Goal: Task Accomplishment & Management: Manage account settings

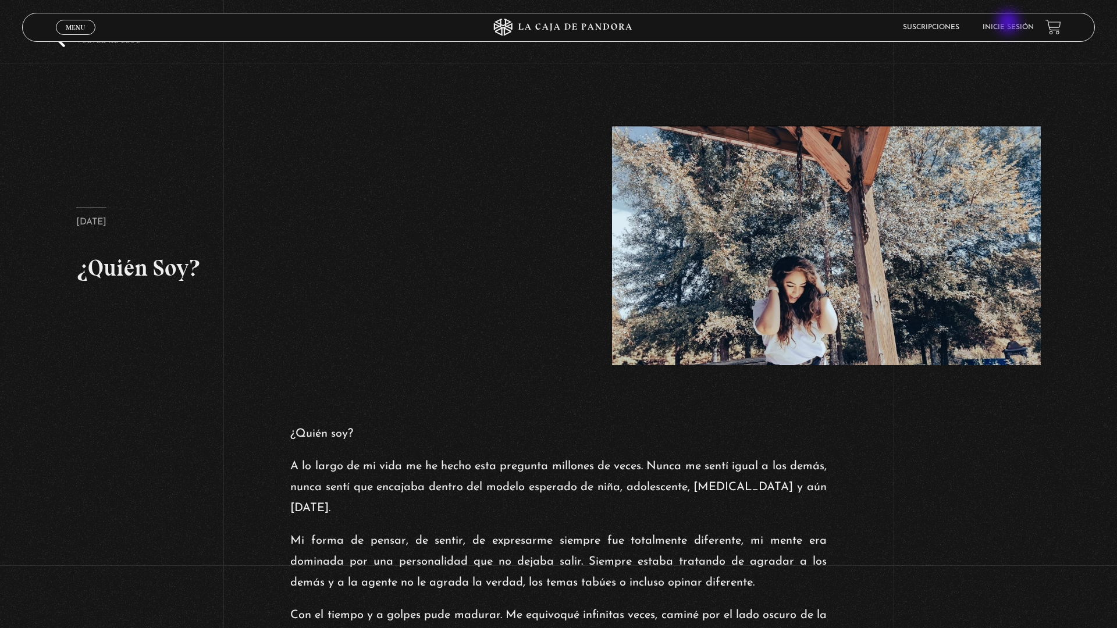
click at [1014, 27] on link "Inicie sesión" at bounding box center [1008, 27] width 51 height 7
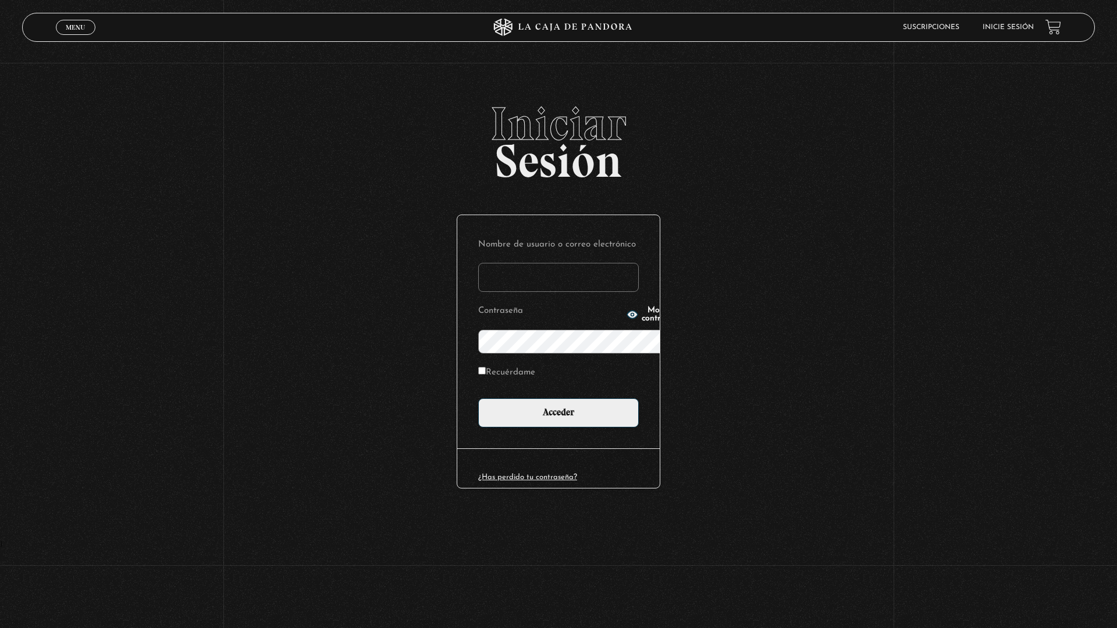
click at [1014, 27] on link "Inicie sesión" at bounding box center [1008, 27] width 51 height 7
click at [639, 263] on input "Nombre de usuario o correo electrónico" at bounding box center [558, 277] width 161 height 29
type input "caromendez2016cr@gmail.com"
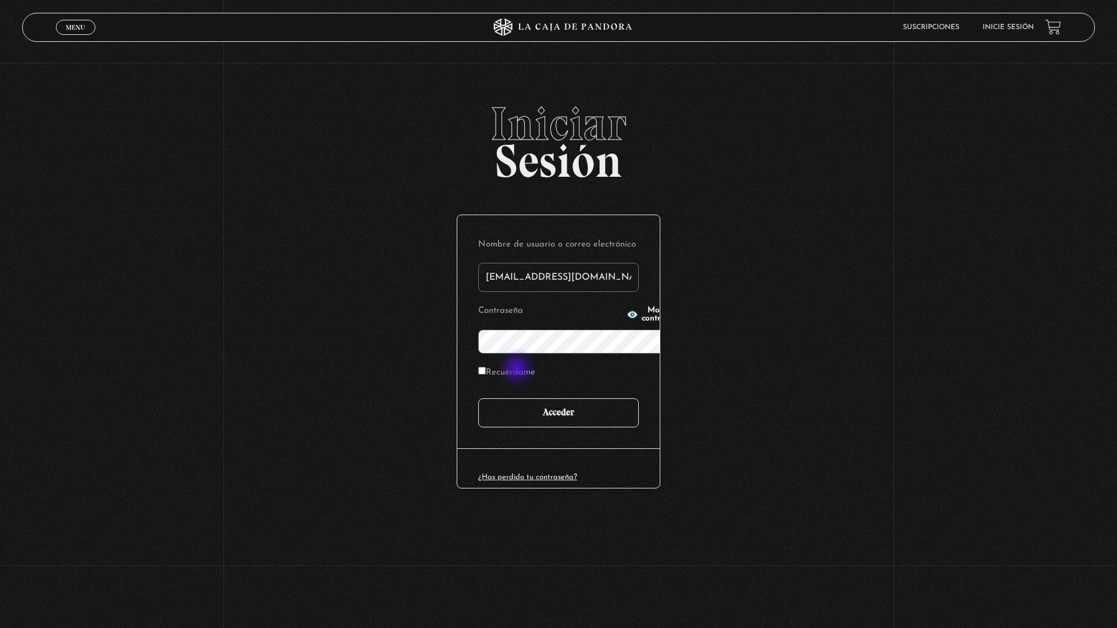
click at [522, 399] on input "Acceder" at bounding box center [558, 413] width 161 height 29
